Goal: Information Seeking & Learning: Find specific fact

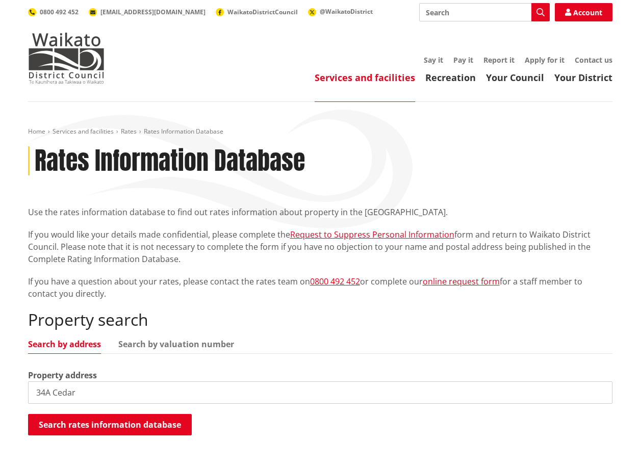
type input "34A Cedar"
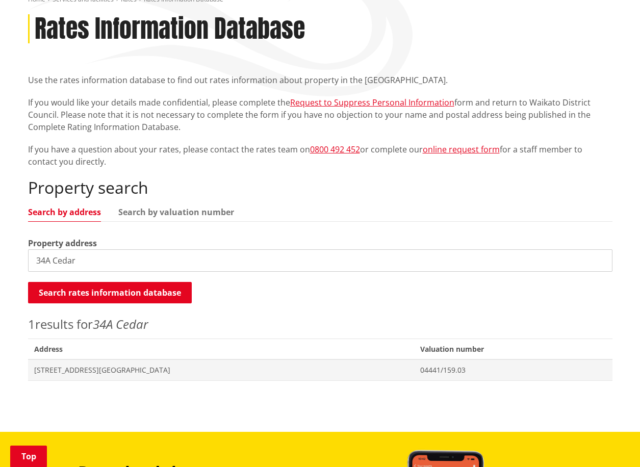
scroll to position [133, 0]
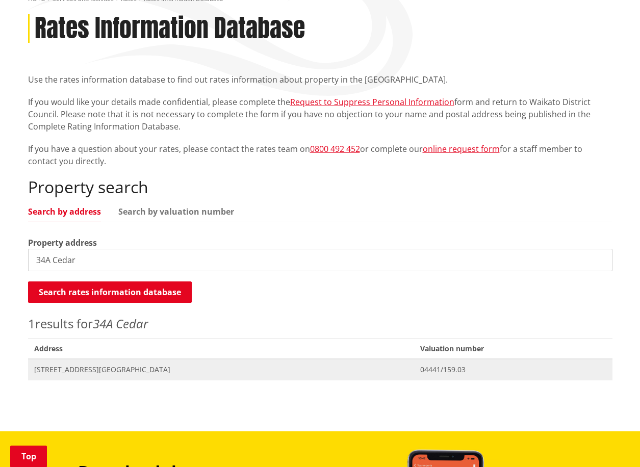
click at [122, 367] on span "[STREET_ADDRESS][GEOGRAPHIC_DATA]" at bounding box center [221, 370] width 374 height 10
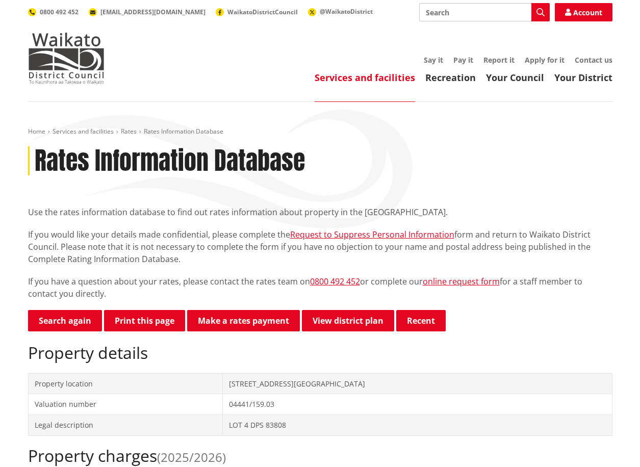
click at [581, 160] on div "Rates Information Database" at bounding box center [320, 161] width 584 height 30
